Goal: Information Seeking & Learning: Understand process/instructions

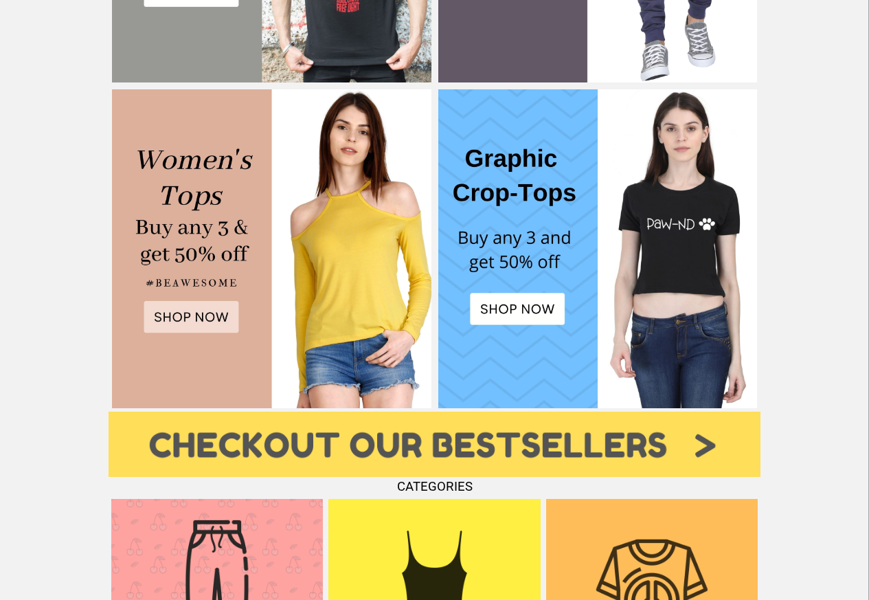
scroll to position [461, 0]
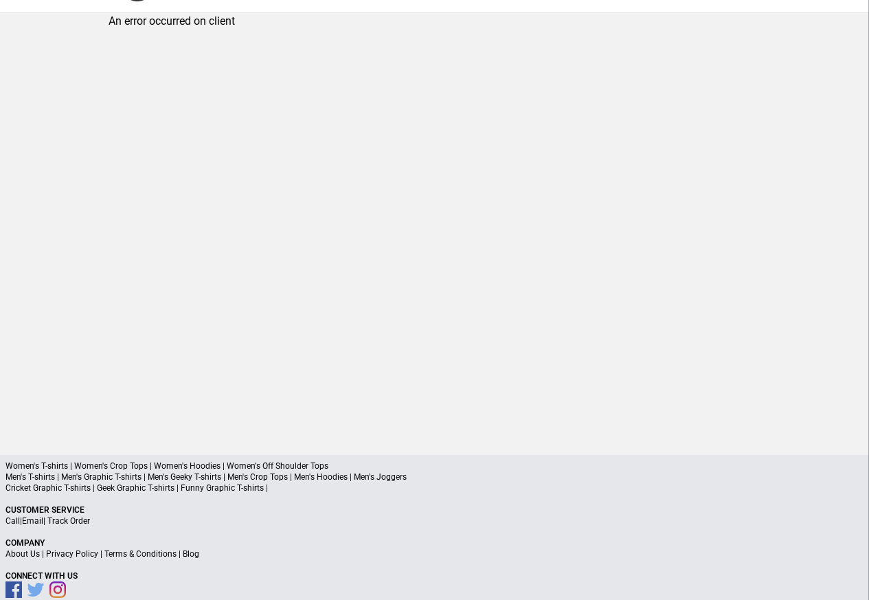
scroll to position [65, 0]
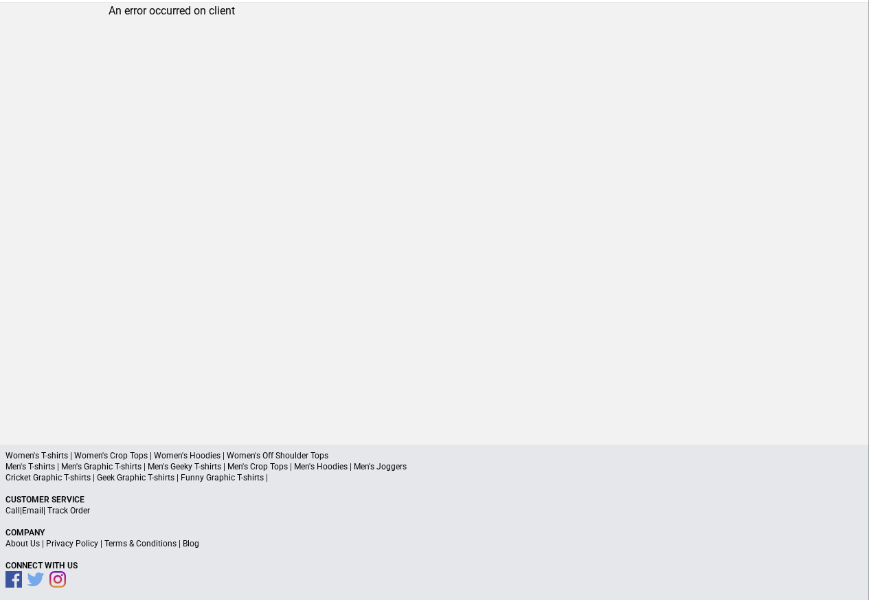
scroll to position [65, 0]
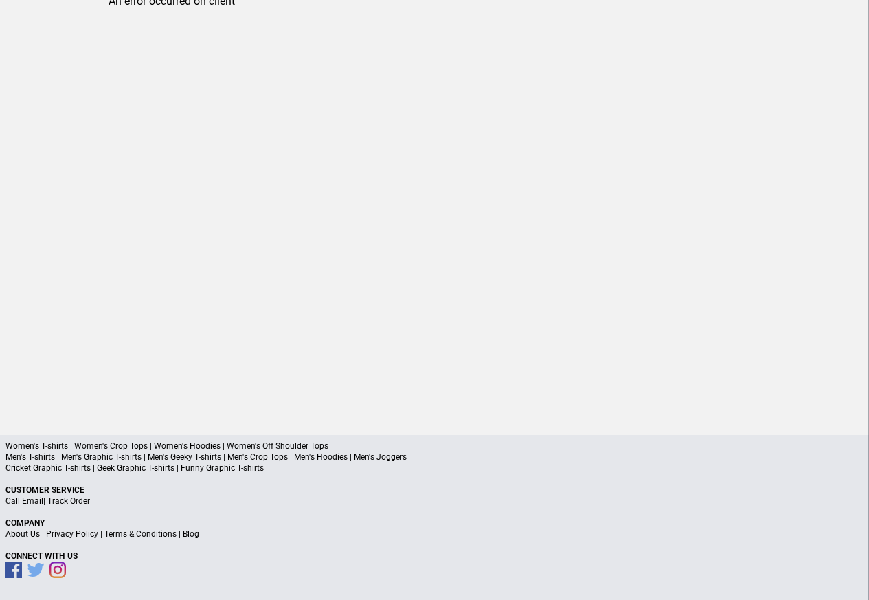
click at [87, 539] on p "About Us | Privacy Policy | Terms & Conditions | Blog" at bounding box center [434, 533] width 858 height 11
click at [80, 537] on link "Privacy Policy" at bounding box center [72, 534] width 52 height 10
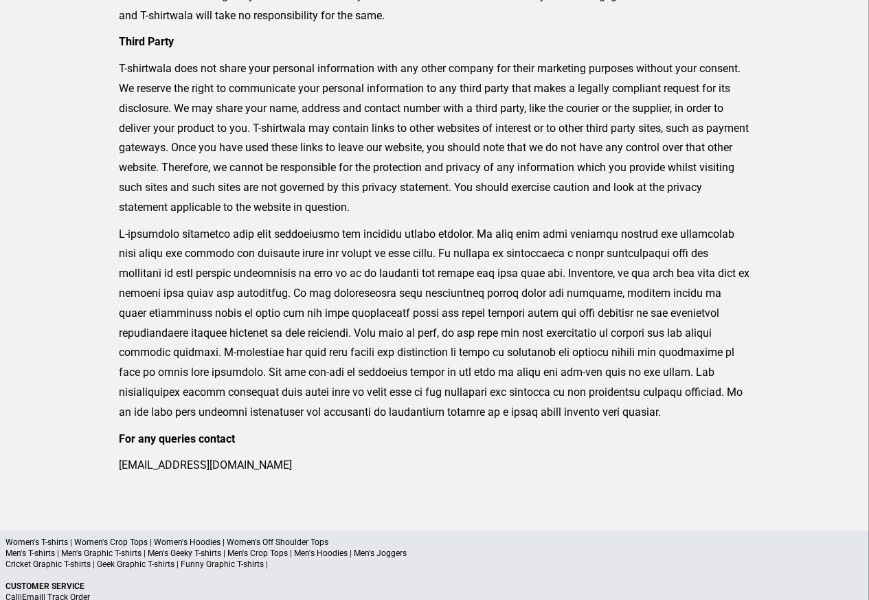
scroll to position [451, 0]
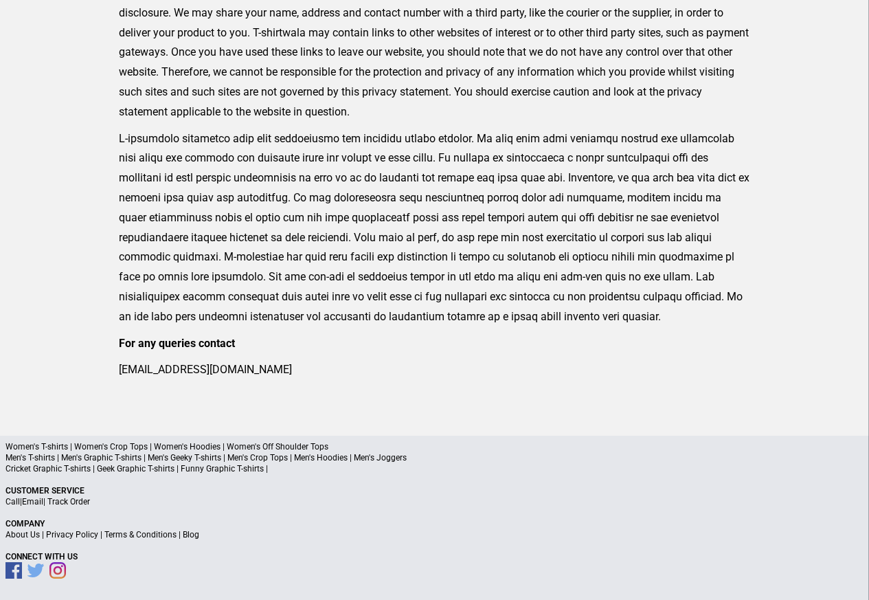
click at [201, 536] on p "About Us | Privacy Policy | Terms & Conditions | Blog" at bounding box center [434, 534] width 858 height 11
click at [210, 536] on p "About Us | Privacy Policy | Terms & Conditions | Blog" at bounding box center [434, 534] width 858 height 11
click at [200, 537] on p "About Us | Privacy Policy | Terms & Conditions | Blog" at bounding box center [434, 534] width 858 height 11
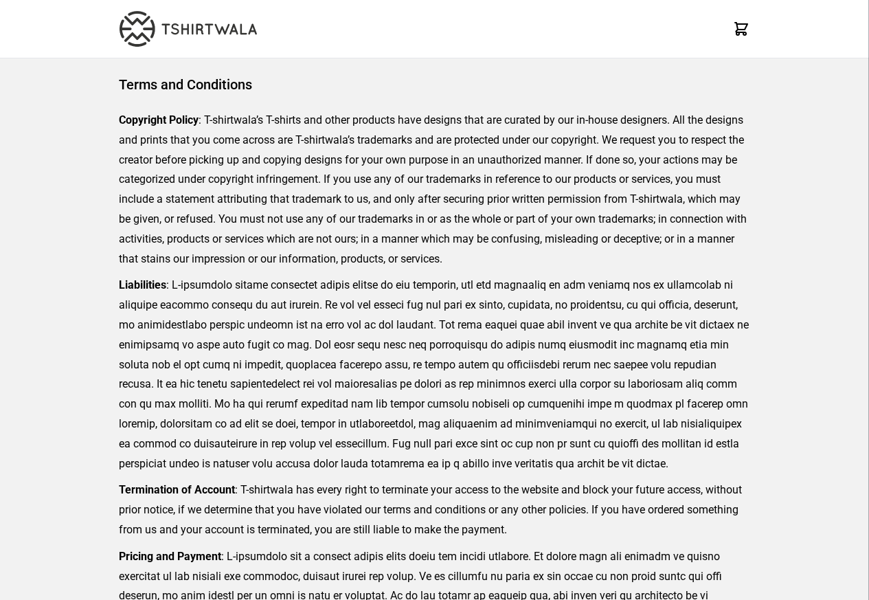
scroll to position [316, 0]
